Goal: Browse casually

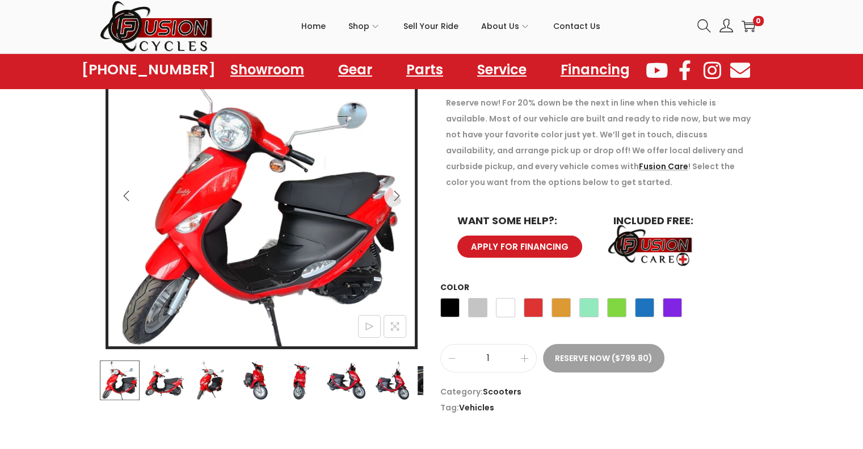
scroll to position [170, 0]
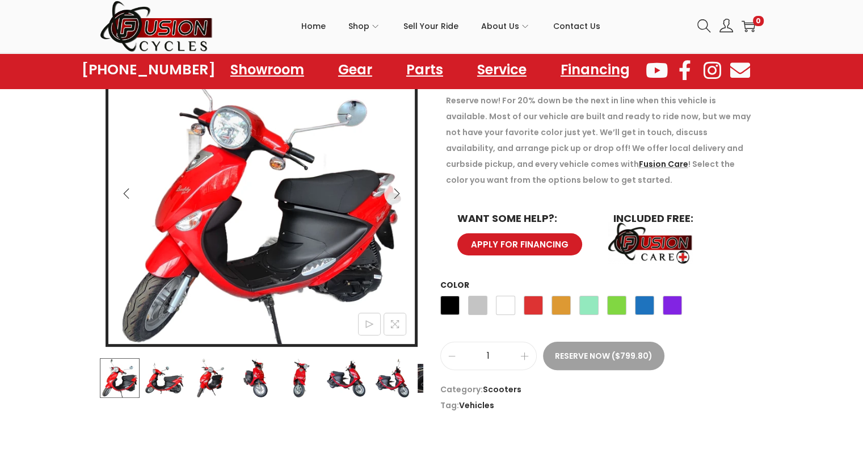
click at [168, 381] on img at bounding box center [165, 378] width 40 height 40
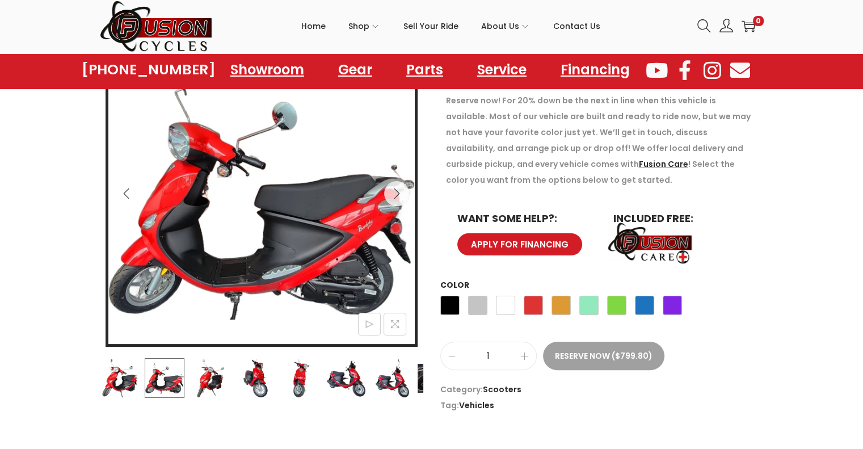
click at [217, 380] on img at bounding box center [210, 378] width 40 height 40
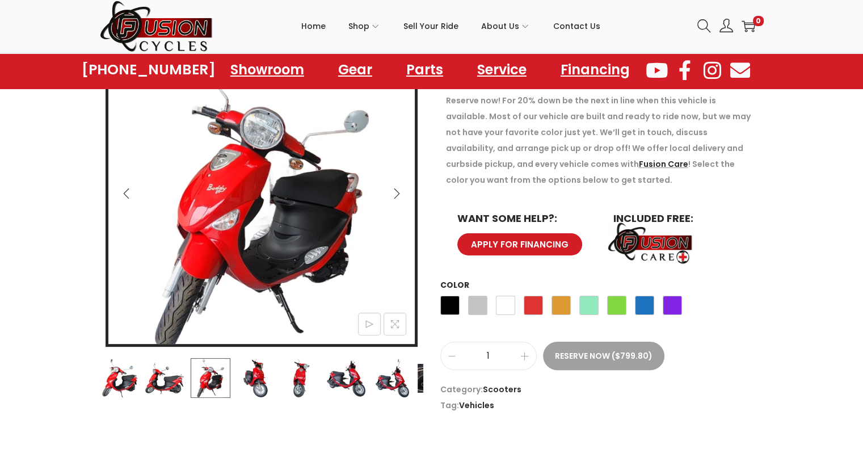
click at [257, 381] on img at bounding box center [255, 378] width 40 height 40
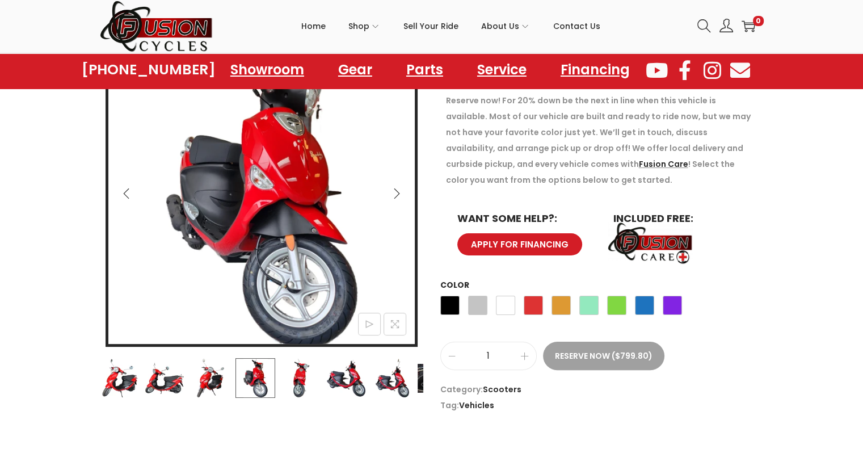
click at [301, 366] on img at bounding box center [301, 378] width 40 height 40
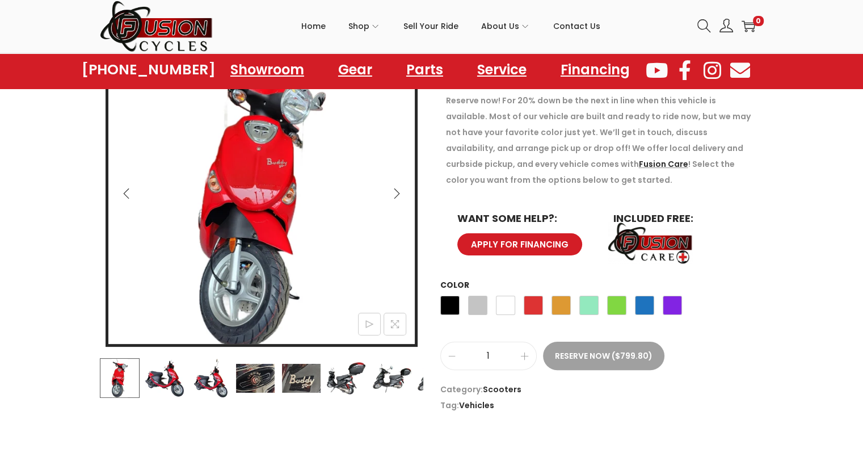
click at [338, 373] on img at bounding box center [346, 378] width 40 height 40
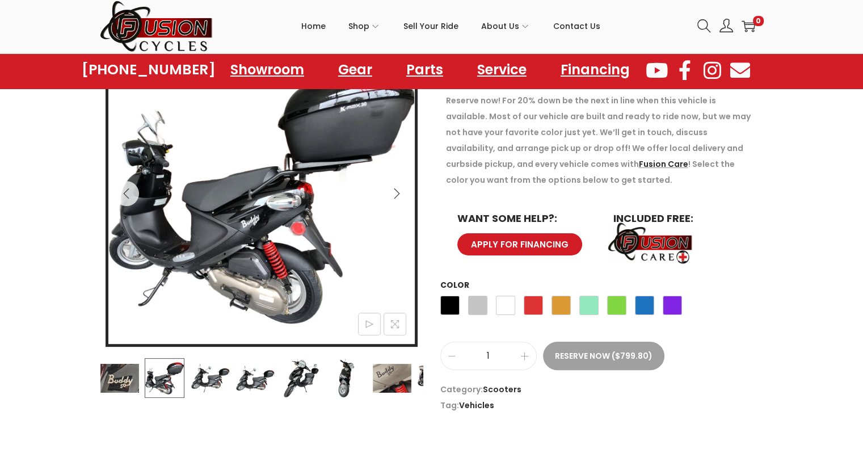
click at [376, 380] on img at bounding box center [392, 378] width 40 height 40
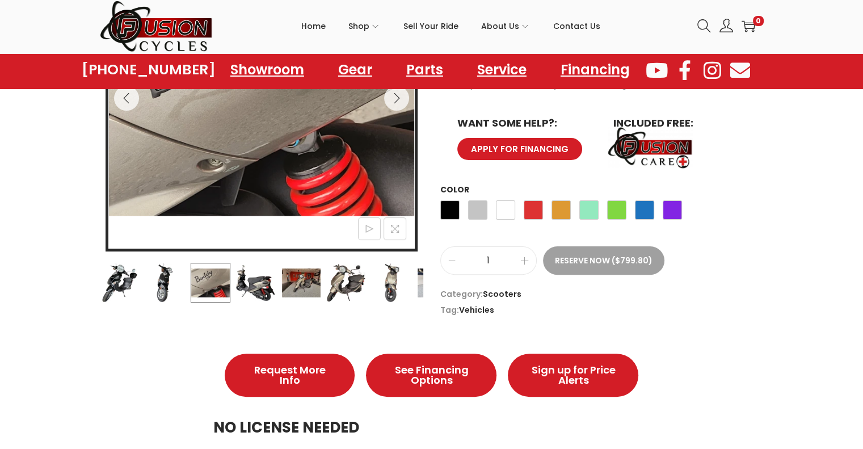
scroll to position [284, 0]
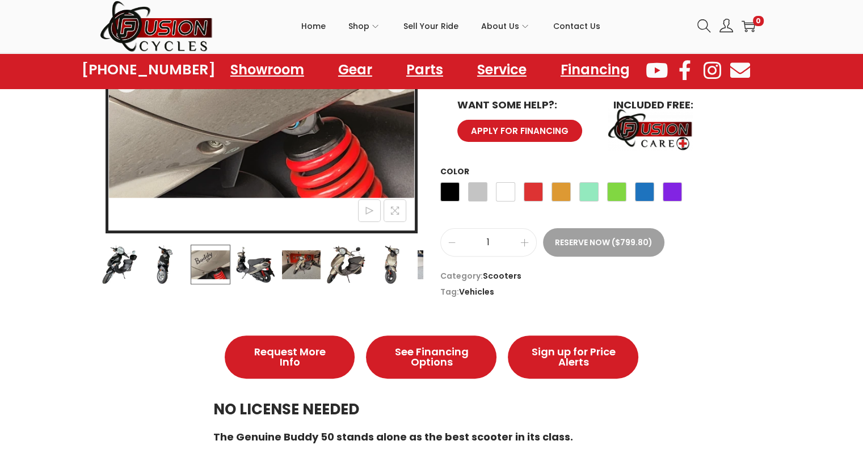
click at [418, 258] on img at bounding box center [437, 264] width 40 height 40
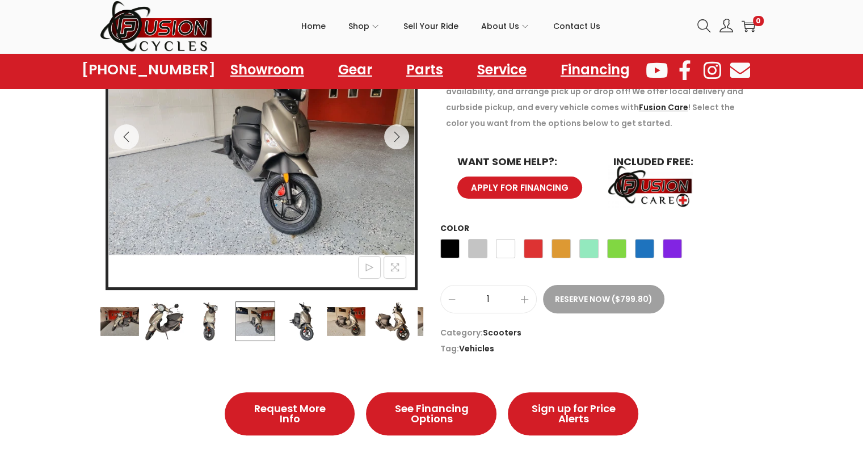
scroll to position [170, 0]
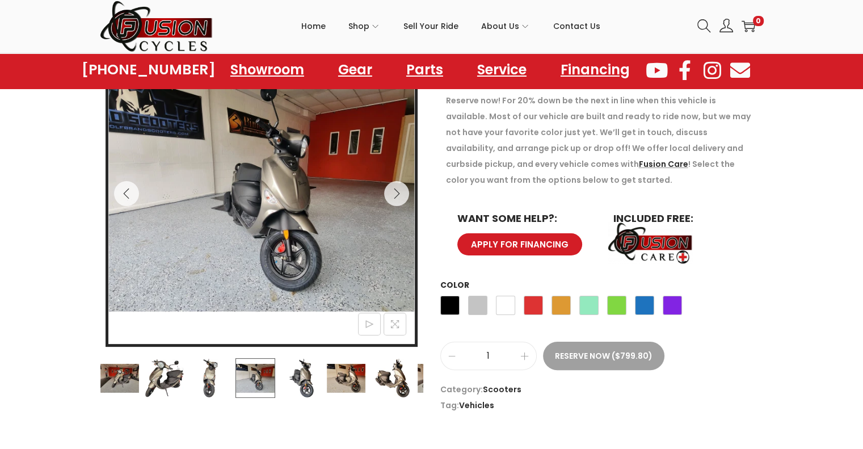
click at [306, 381] on img at bounding box center [301, 378] width 40 height 40
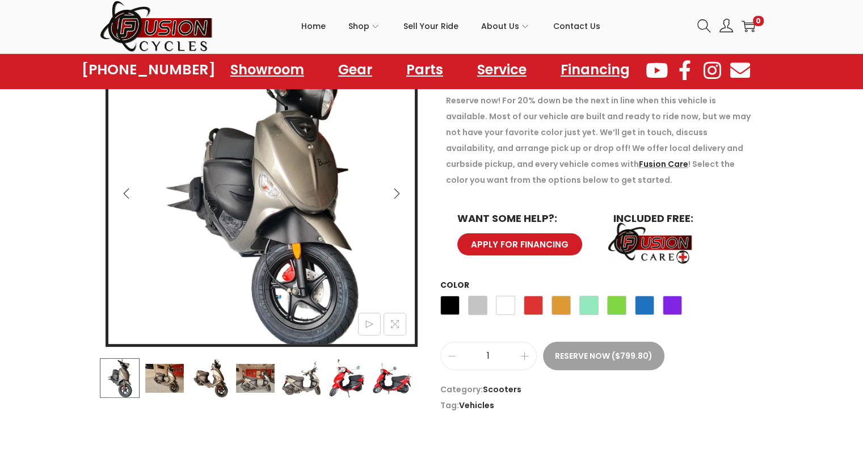
click at [307, 381] on img at bounding box center [301, 378] width 40 height 40
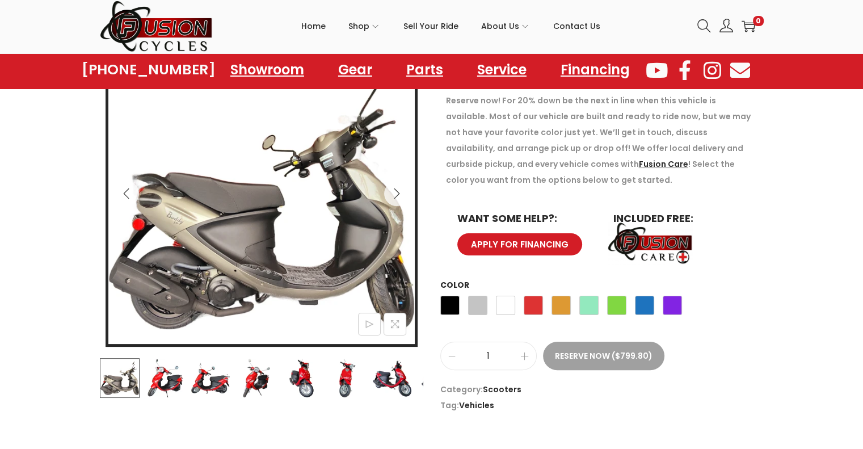
click at [170, 377] on img at bounding box center [165, 378] width 40 height 40
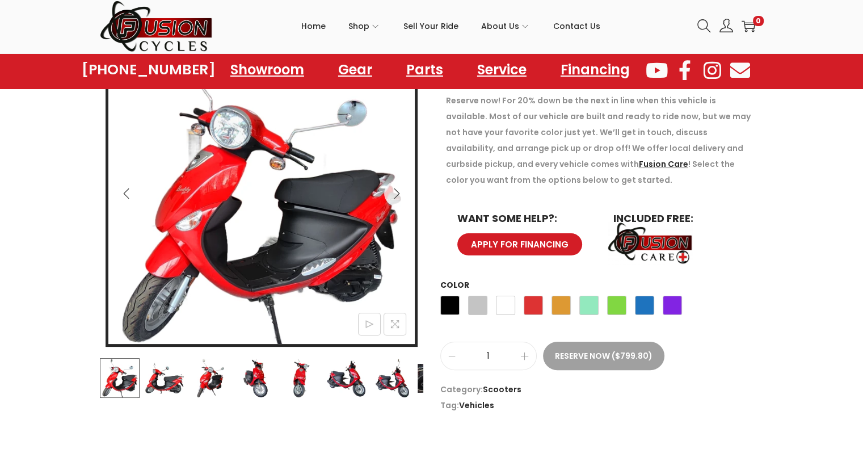
click at [250, 379] on img at bounding box center [256, 378] width 40 height 40
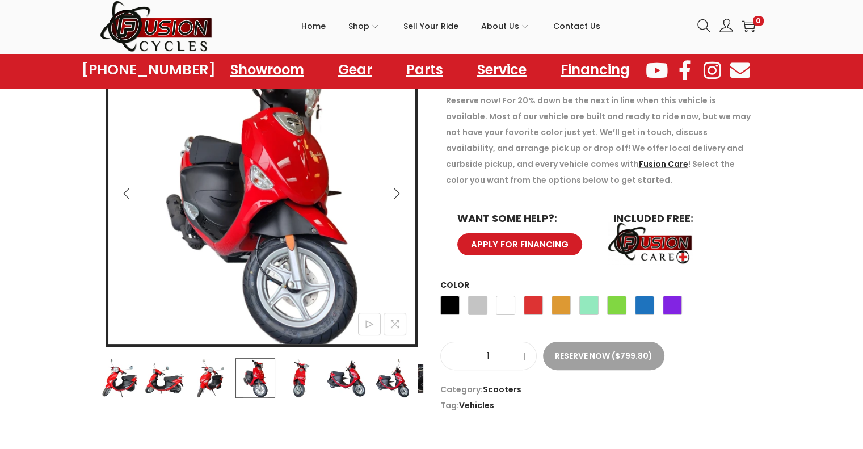
click at [302, 378] on img at bounding box center [301, 378] width 40 height 40
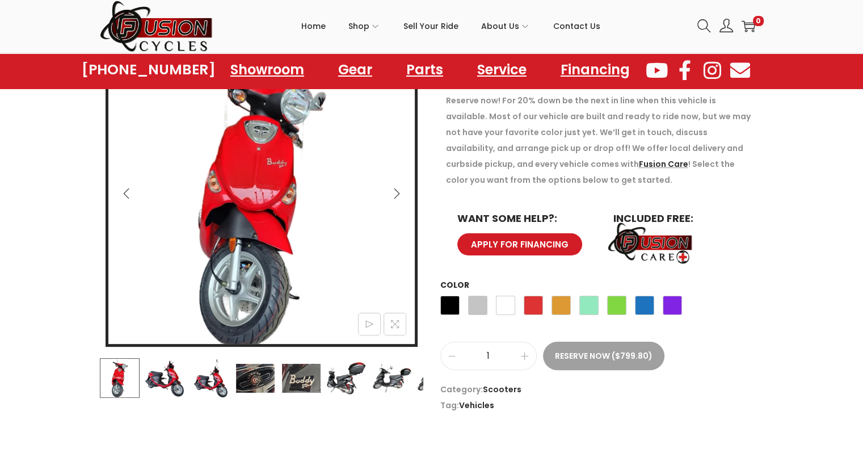
click at [336, 372] on img at bounding box center [346, 378] width 40 height 40
